Goal: Task Accomplishment & Management: Manage account settings

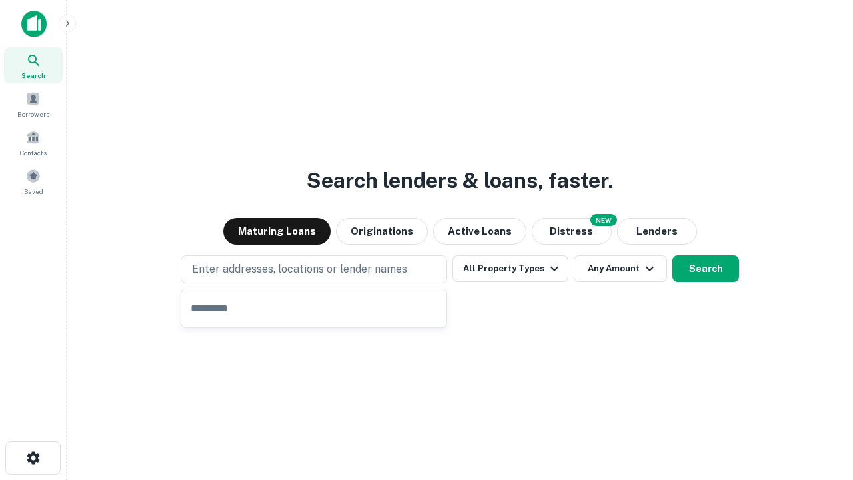
type input "**********"
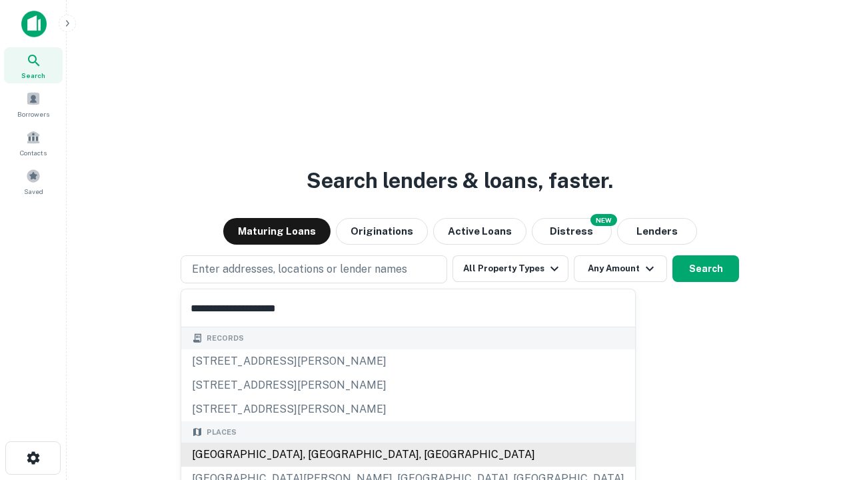
click at [319, 455] on div "[GEOGRAPHIC_DATA], [GEOGRAPHIC_DATA], [GEOGRAPHIC_DATA]" at bounding box center [408, 455] width 454 height 24
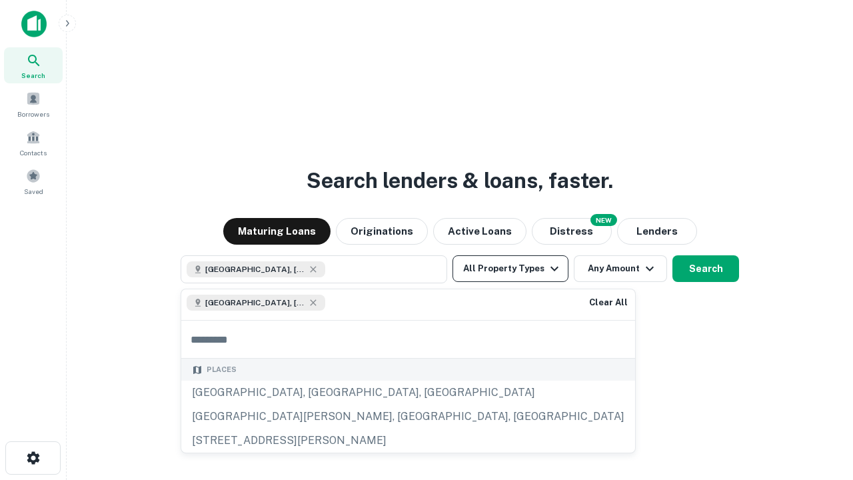
click at [511, 269] on button "All Property Types" at bounding box center [511, 268] width 116 height 27
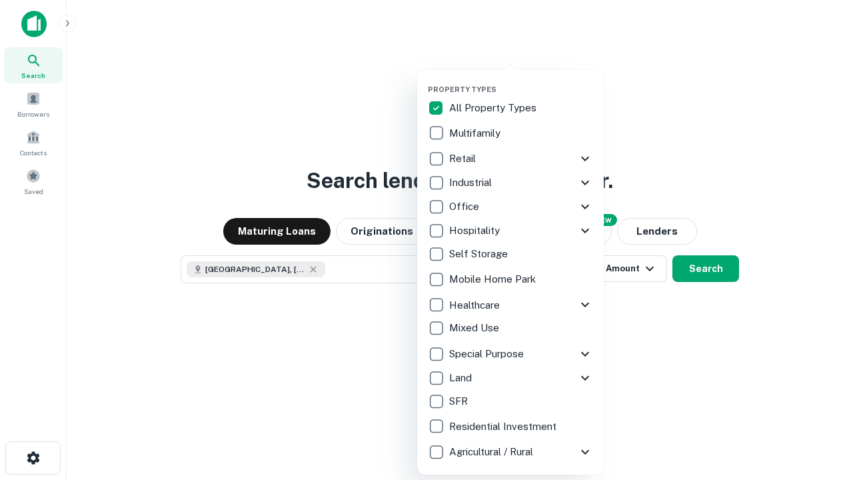
click at [521, 81] on button "button" at bounding box center [521, 81] width 187 height 1
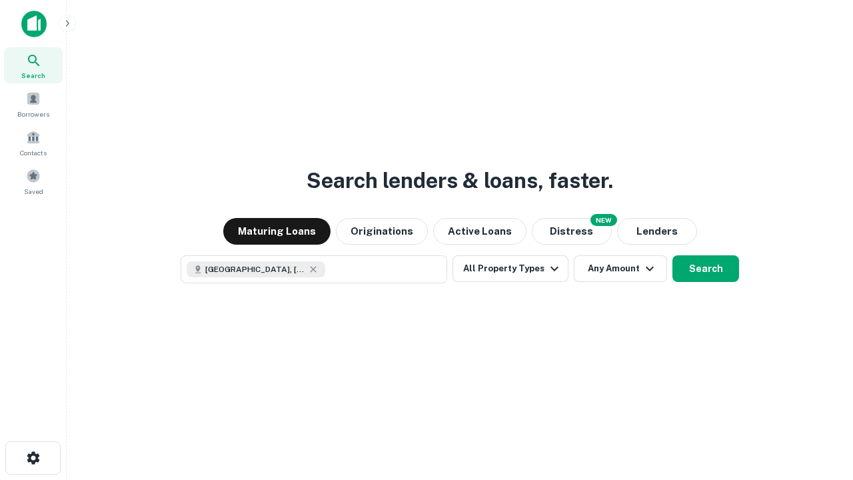
scroll to position [21, 0]
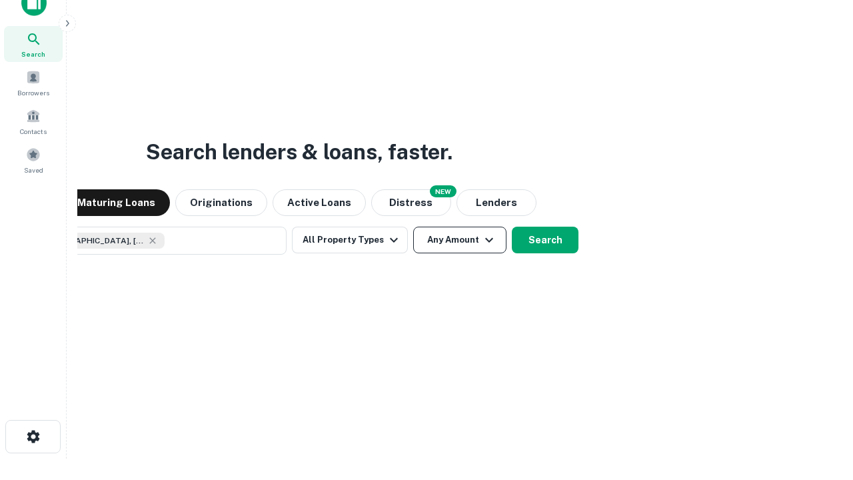
click at [413, 227] on button "Any Amount" at bounding box center [459, 240] width 93 height 27
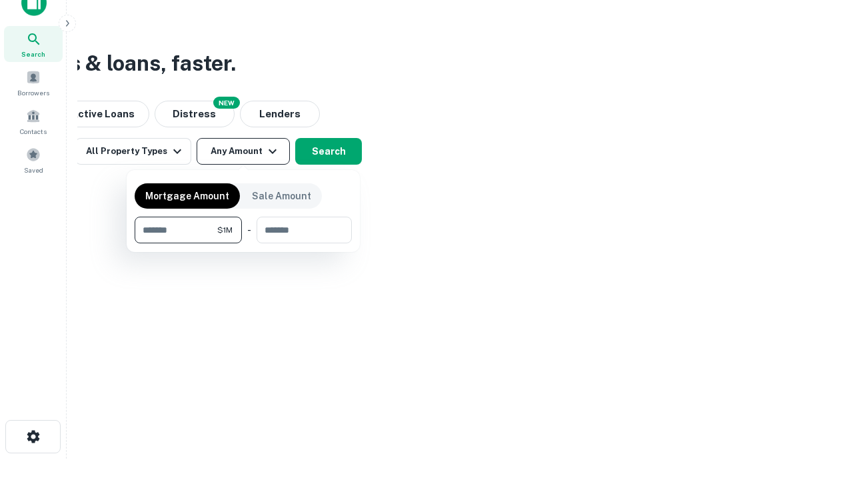
type input "*******"
click at [243, 243] on button "button" at bounding box center [243, 243] width 217 height 1
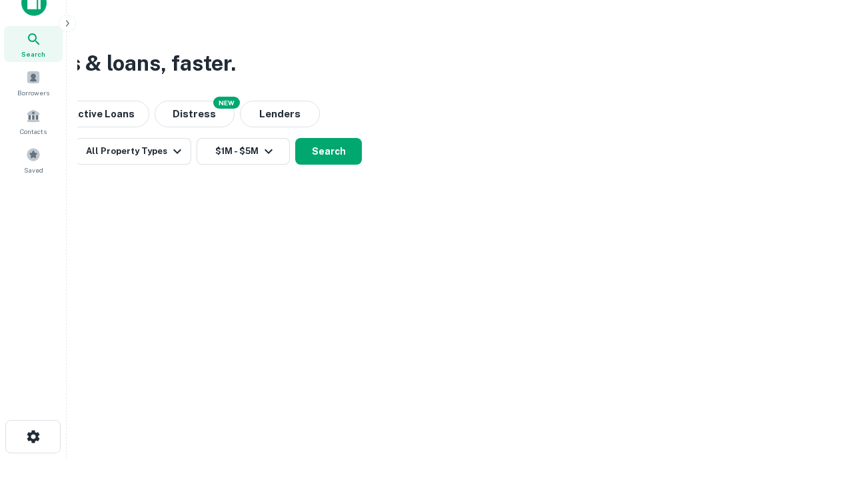
scroll to position [21, 0]
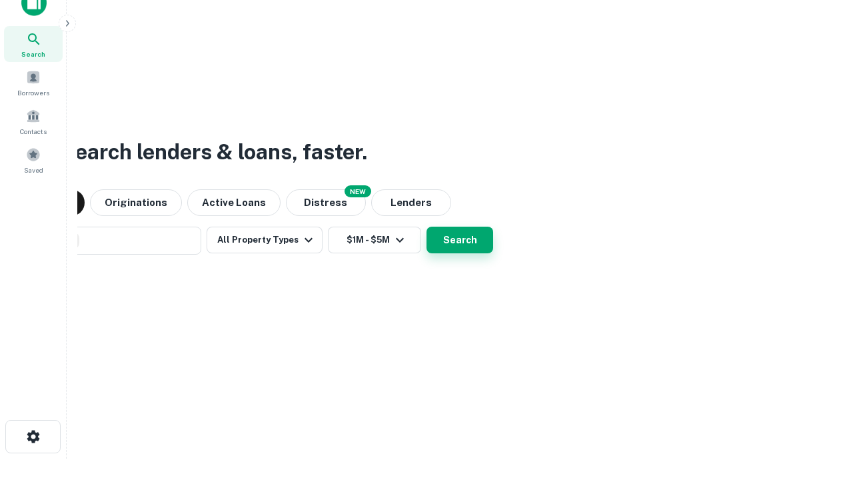
click at [427, 227] on button "Search" at bounding box center [460, 240] width 67 height 27
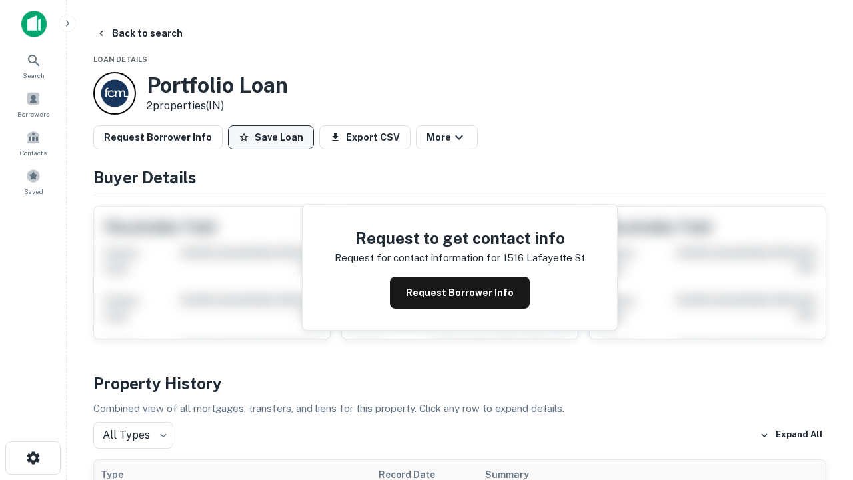
click at [271, 137] on button "Save Loan" at bounding box center [271, 137] width 86 height 24
click at [274, 137] on button "Loan Saved" at bounding box center [274, 137] width 92 height 24
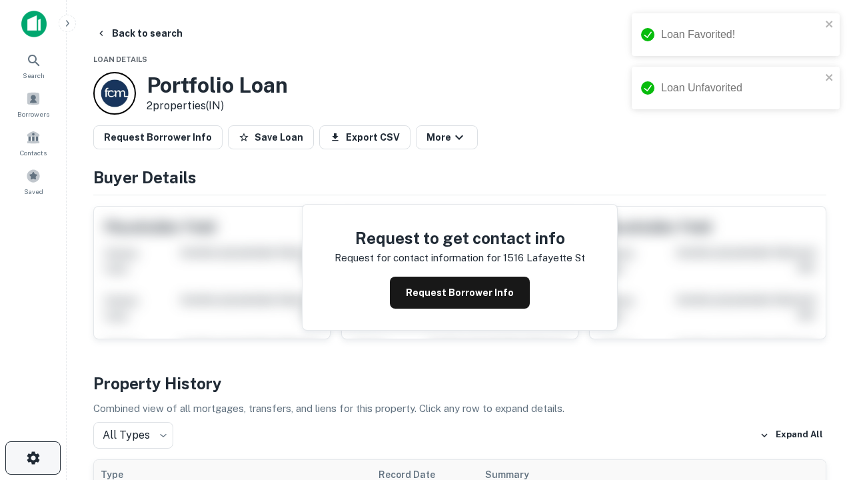
click at [33, 458] on icon "button" at bounding box center [33, 458] width 16 height 16
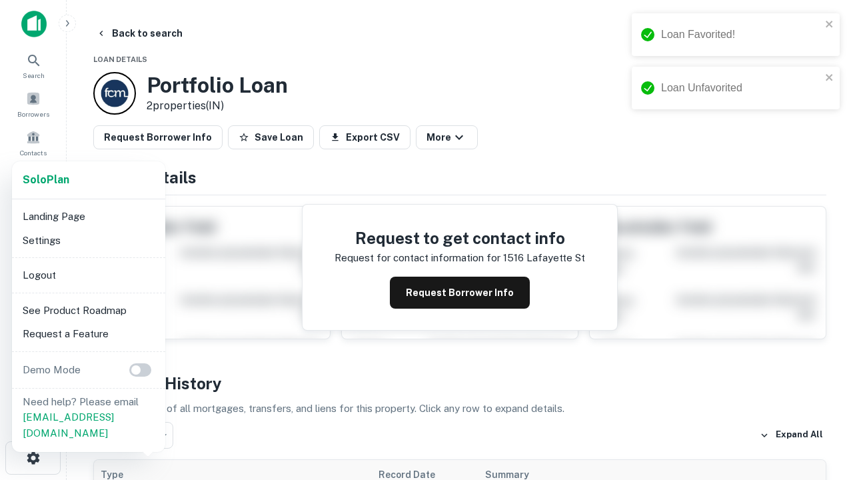
click at [88, 275] on li "Logout" at bounding box center [88, 275] width 143 height 24
